Goal: Task Accomplishment & Management: Manage account settings

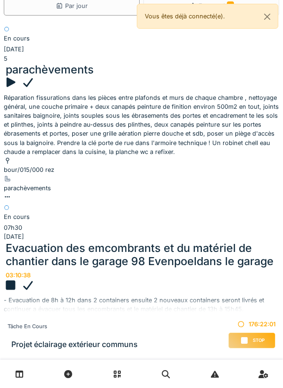
scroll to position [81, 0]
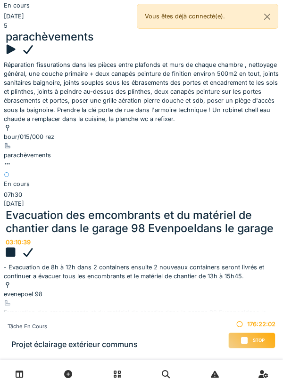
click at [17, 247] on icon at bounding box center [11, 252] width 14 height 11
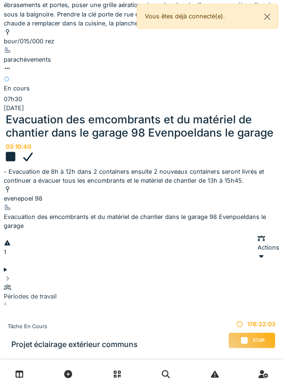
scroll to position [191, 0]
